Goal: Navigation & Orientation: Find specific page/section

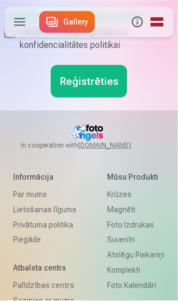
scroll to position [966, 0]
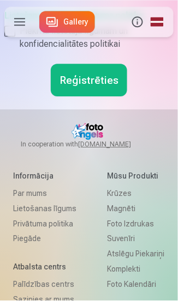
click at [129, 196] on link "Krūzes" at bounding box center [135, 193] width 57 height 15
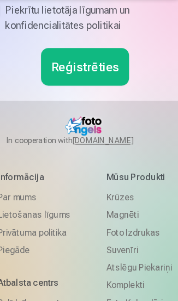
scroll to position [951, 0]
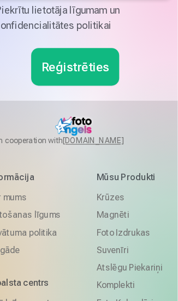
click at [143, 300] on link "Foto kalendāri" at bounding box center [135, 300] width 57 height 15
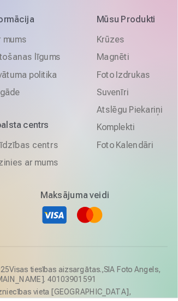
scroll to position [465, 0]
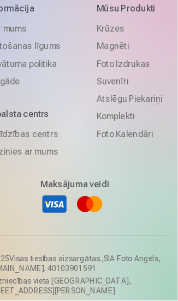
click at [136, 142] on link "Komplekti" at bounding box center [135, 141] width 57 height 15
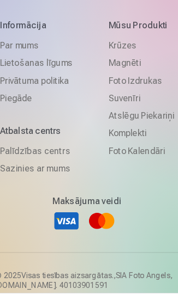
scroll to position [822, 0]
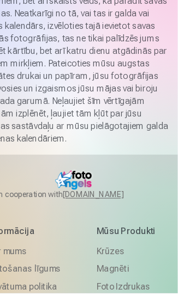
scroll to position [267, 0]
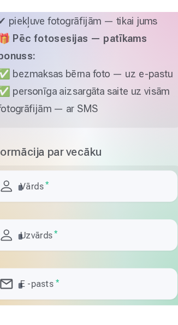
scroll to position [169, 0]
